Goal: Find specific page/section: Find specific page/section

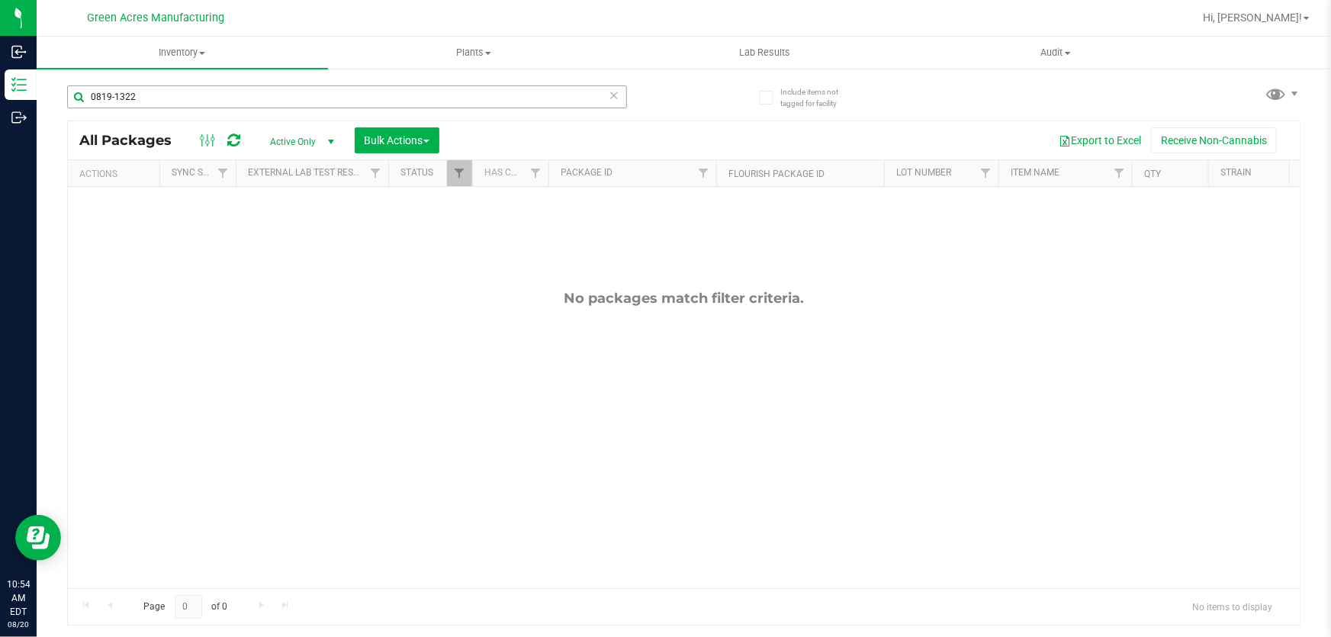
click at [608, 95] on div "0819-1322" at bounding box center [347, 96] width 560 height 23
click at [614, 98] on icon at bounding box center [614, 94] width 11 height 18
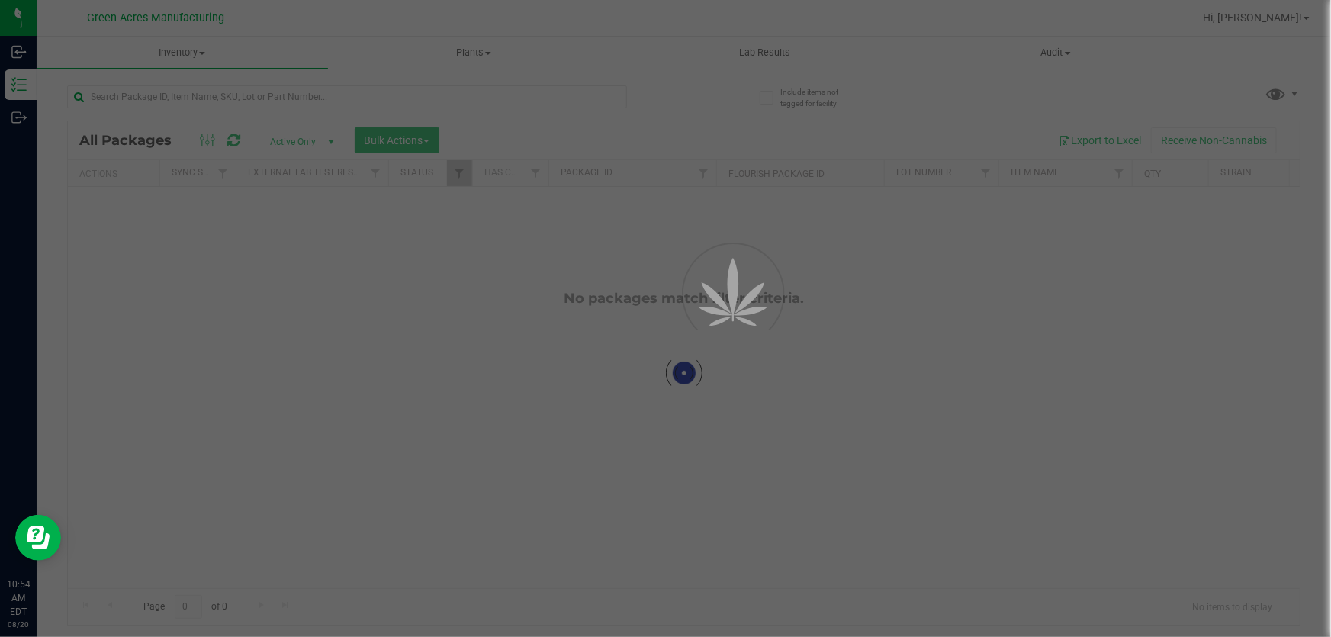
click at [671, 92] on div at bounding box center [665, 318] width 1331 height 637
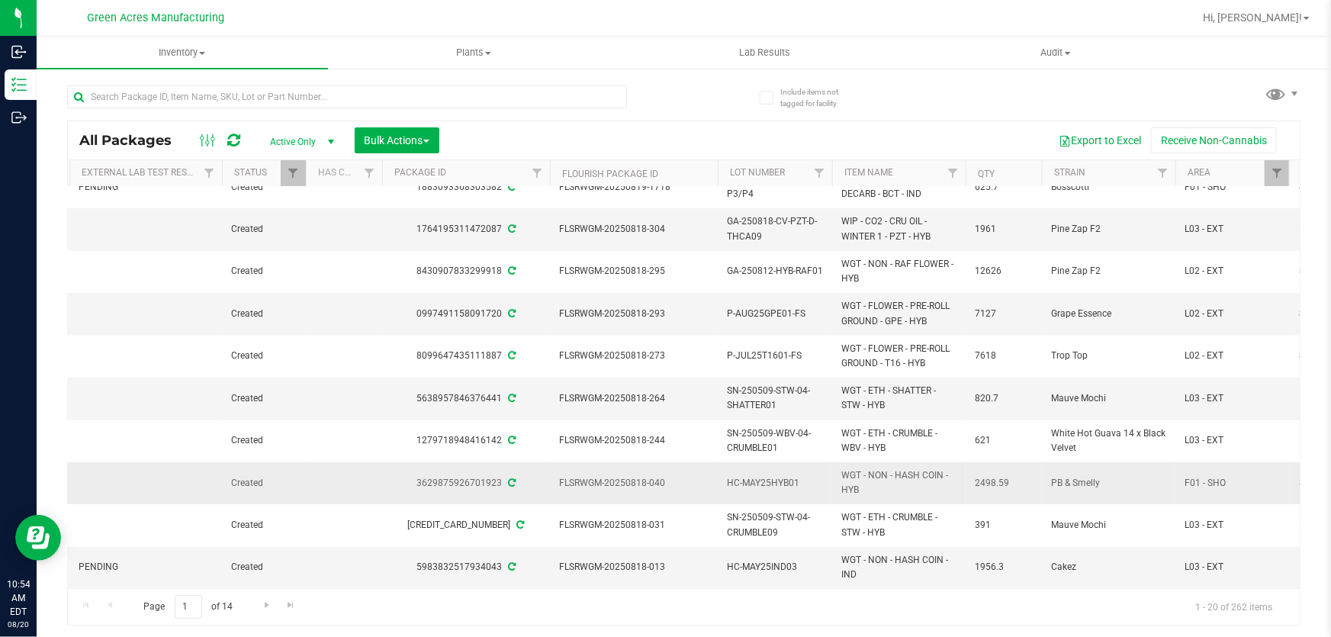
scroll to position [451, 166]
click at [271, 602] on span "Go to the next page" at bounding box center [267, 605] width 12 height 12
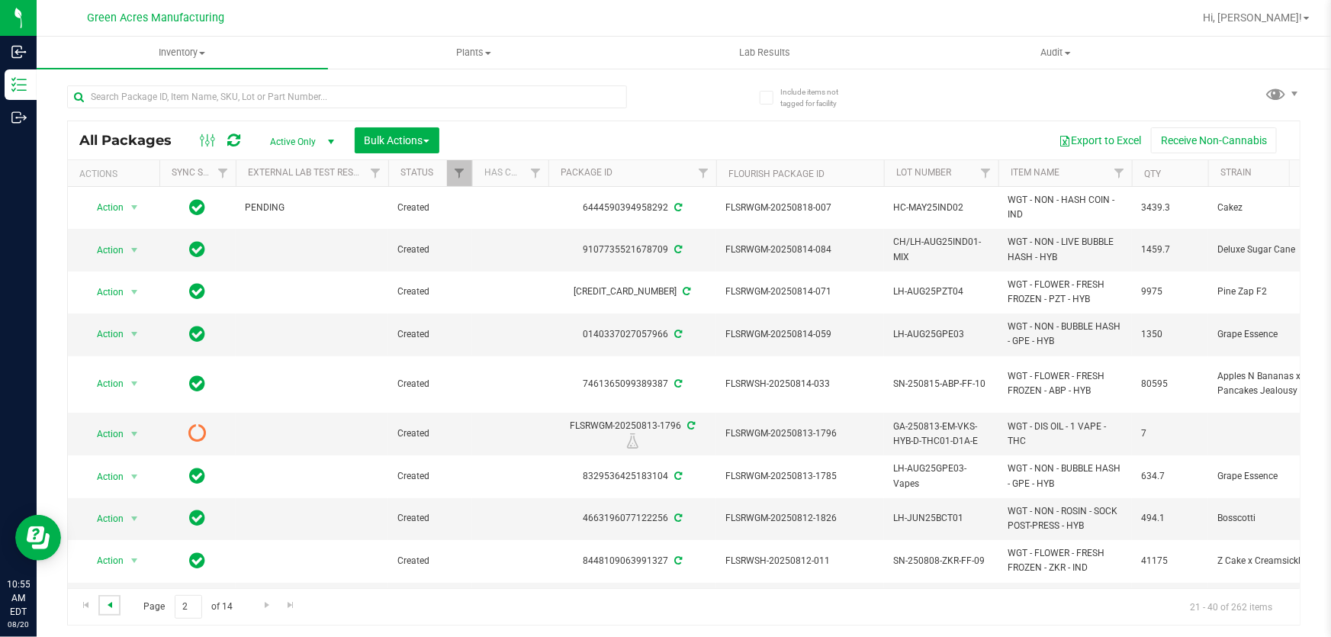
click at [109, 609] on span "Go to the previous page" at bounding box center [110, 605] width 12 height 12
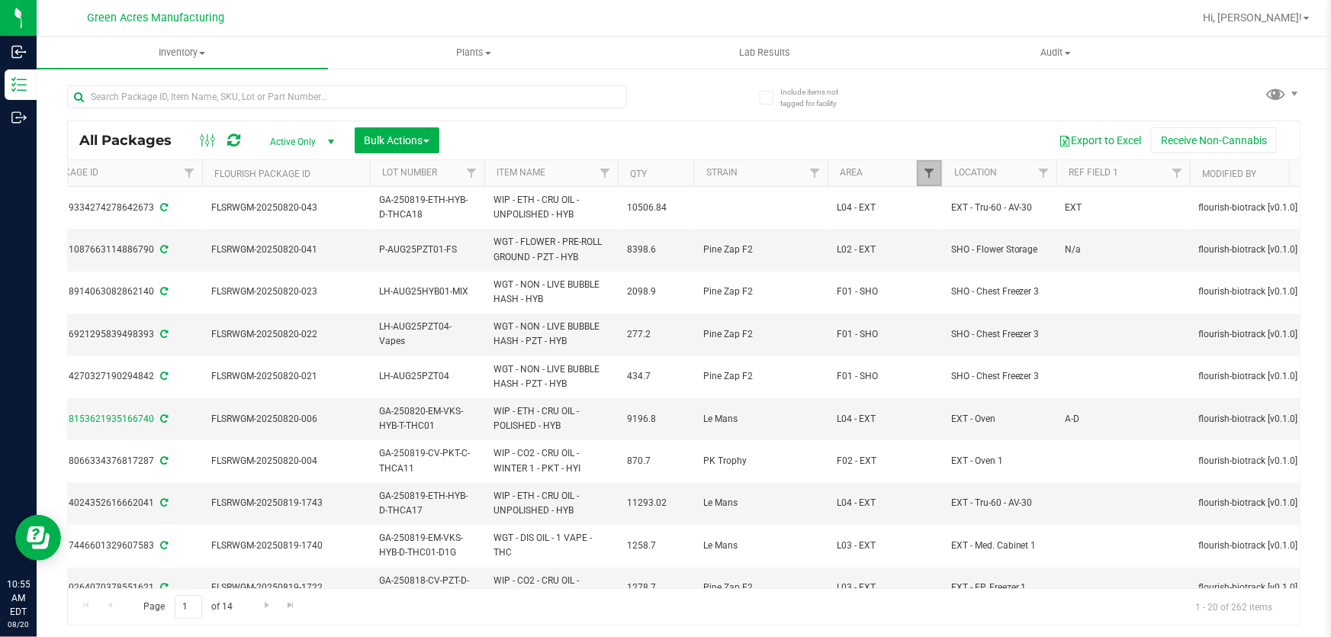
click at [923, 175] on span "Filter" at bounding box center [929, 173] width 12 height 12
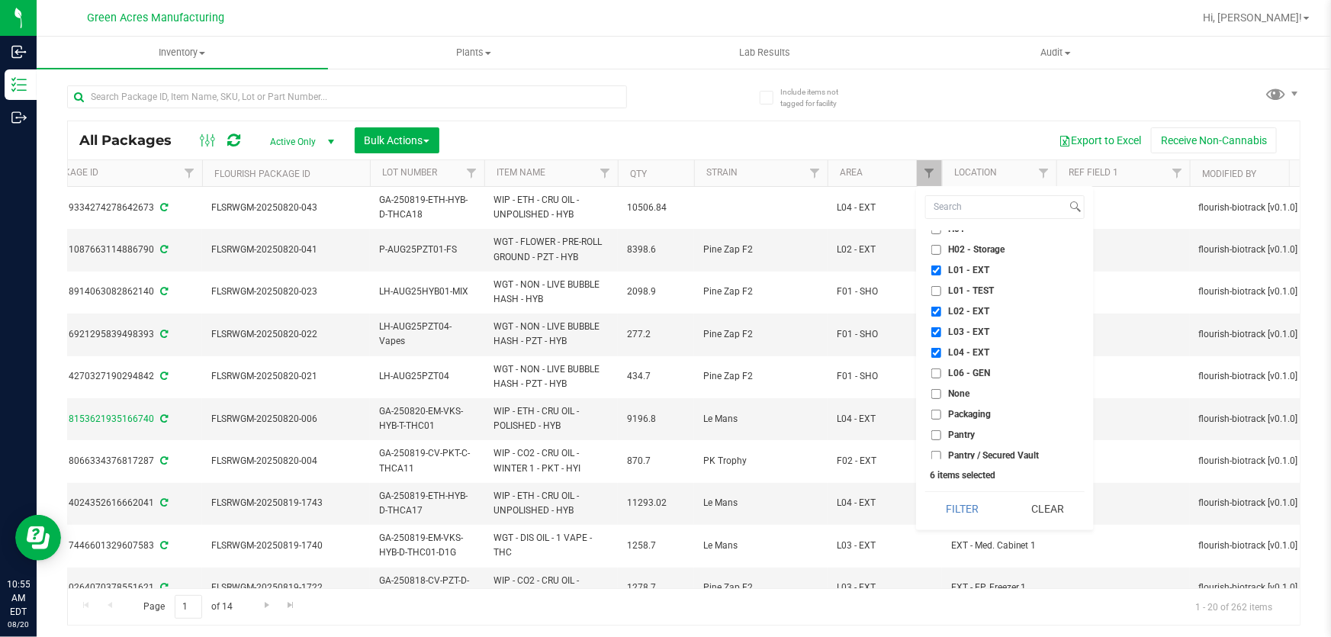
click at [940, 251] on input "H02 - Storage" at bounding box center [936, 250] width 10 height 10
checkbox input "true"
click at [964, 516] on button "Filter" at bounding box center [962, 509] width 74 height 34
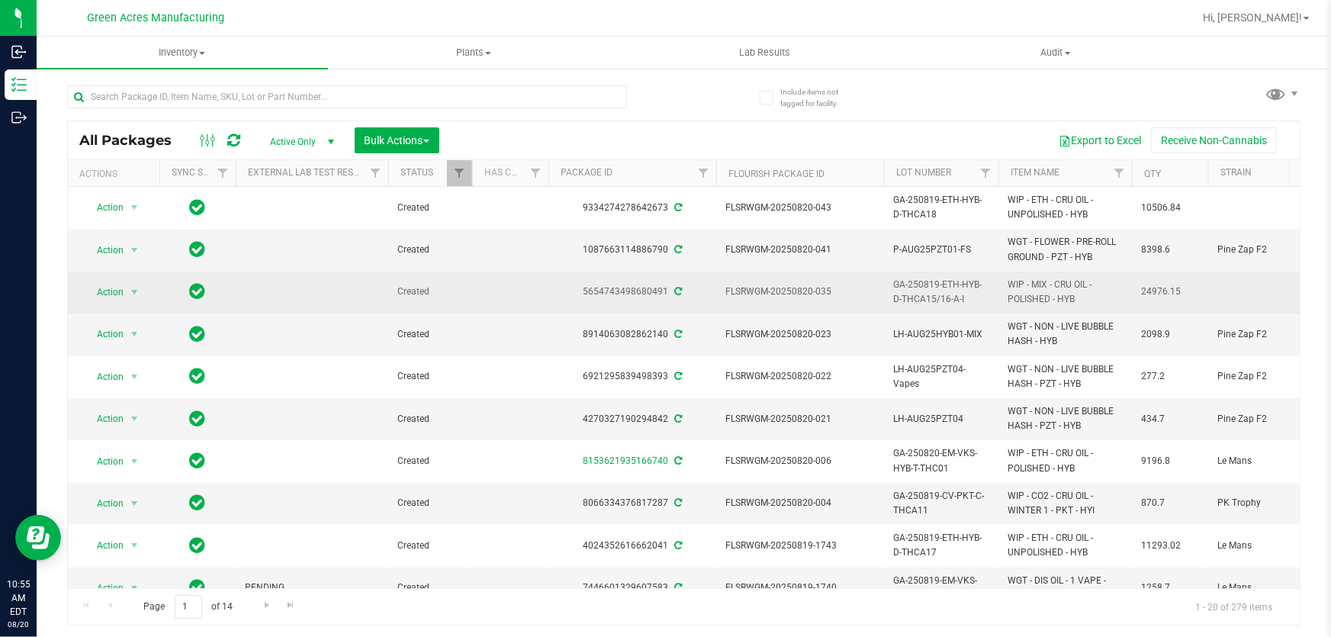
click at [944, 288] on span "GA-250819-ETH-HYB-D-THCA15/16-A-I" at bounding box center [941, 292] width 96 height 29
copy tr "GA-250819-ETH-HYB-D-THCA15/16-A-I"
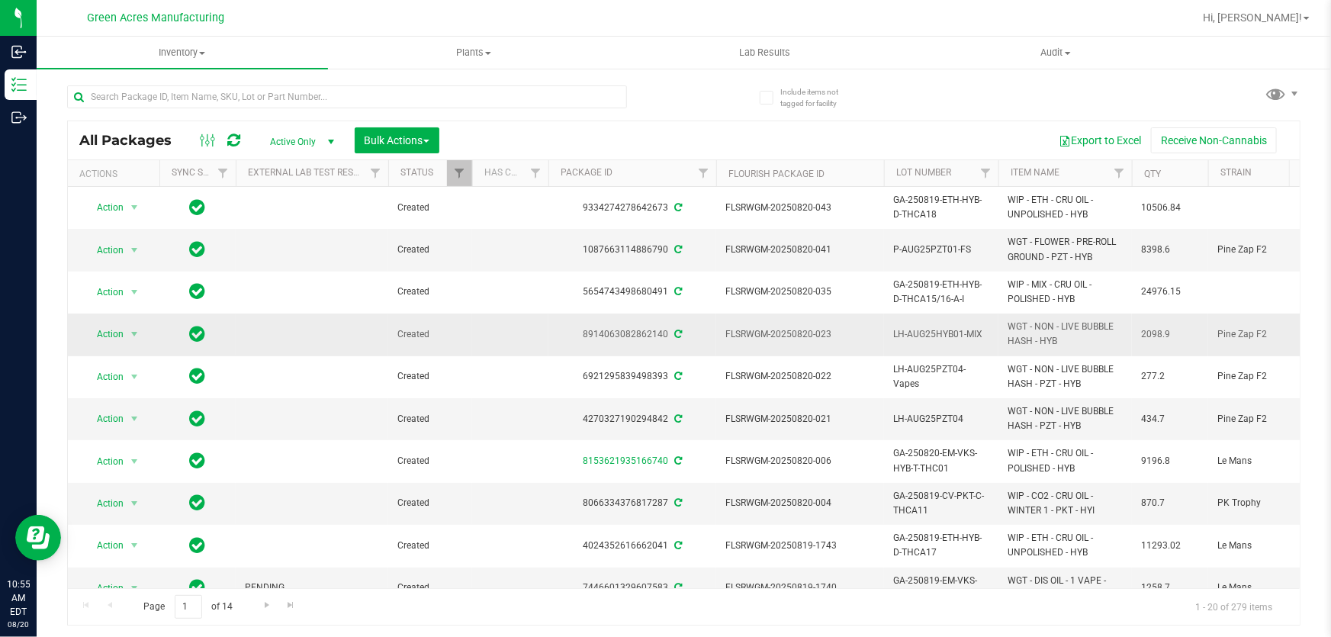
click at [959, 316] on td "LH-AUG25HYB01-MIX" at bounding box center [941, 334] width 114 height 42
